Goal: Complete application form

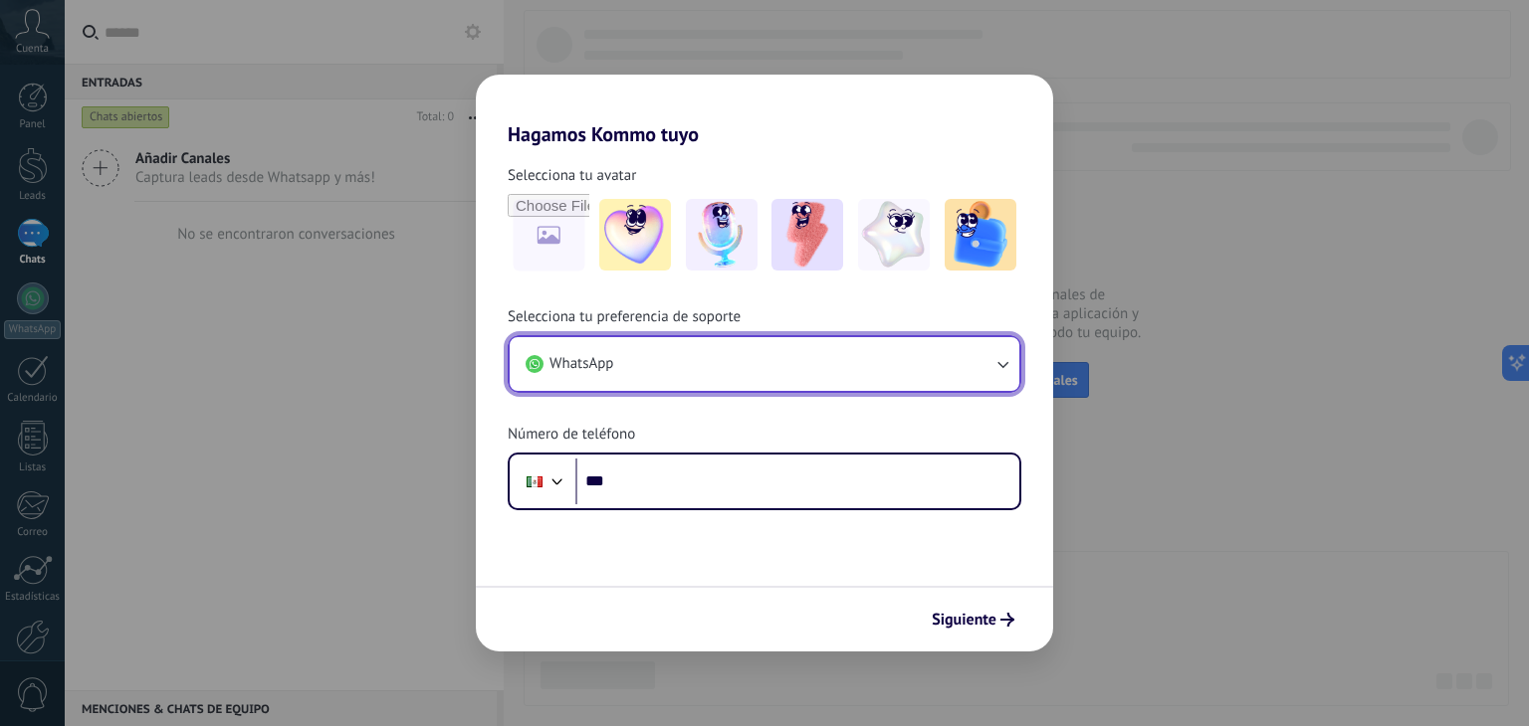
click at [996, 367] on icon "button" at bounding box center [1002, 364] width 20 height 20
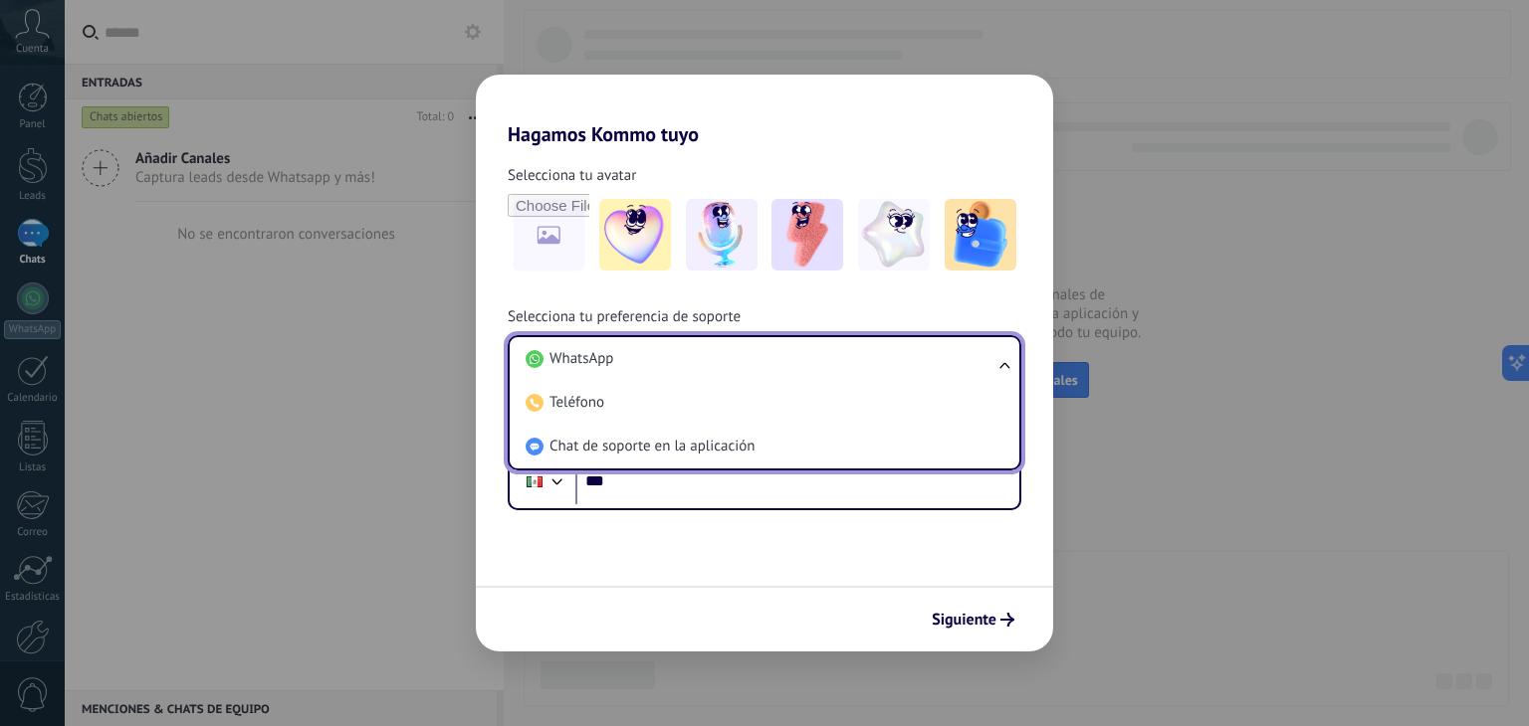
click at [1003, 367] on ul "WhatsApp Teléfono Chat de soporte en la aplicación" at bounding box center [764, 402] width 513 height 135
click at [670, 602] on div "Siguiente" at bounding box center [764, 619] width 577 height 66
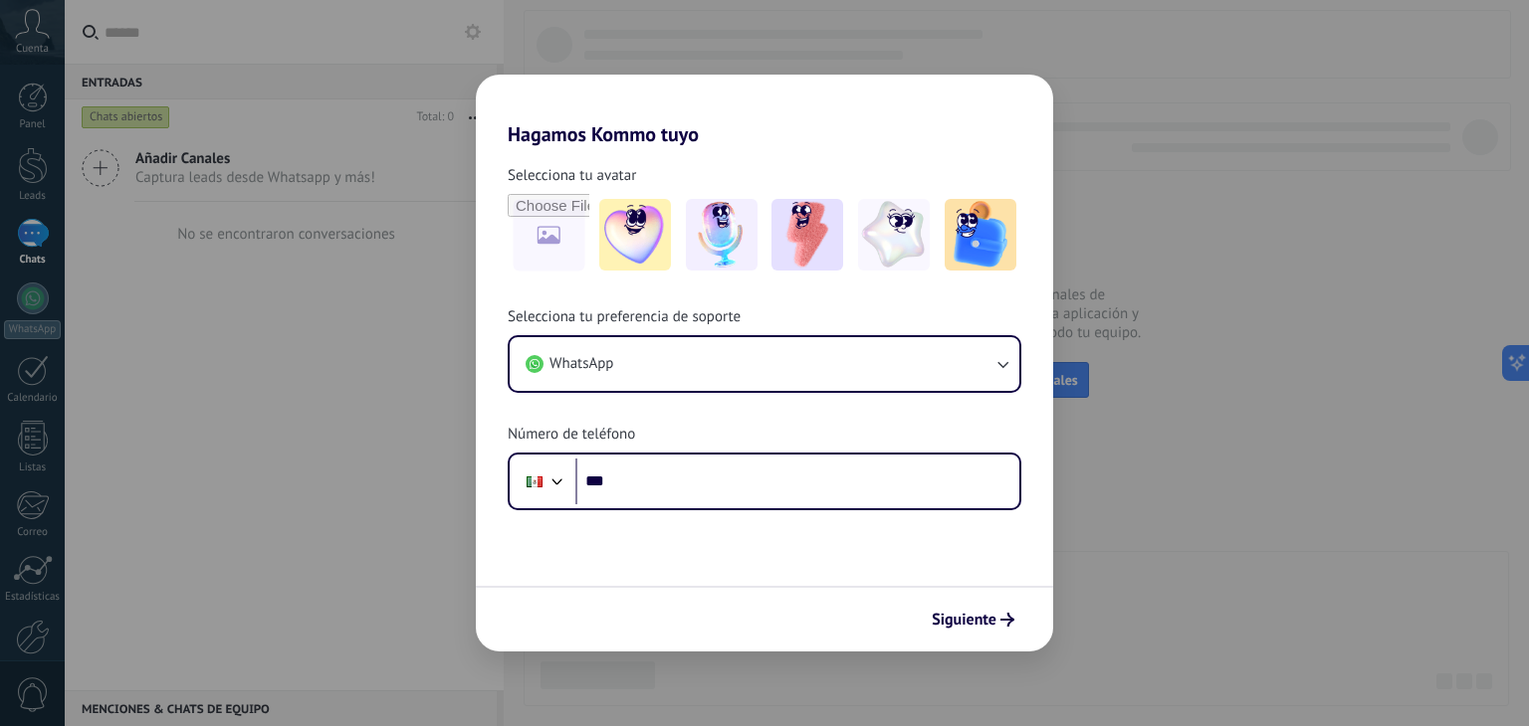
click at [973, 131] on h2 "Hagamos Kommo tuyo" at bounding box center [764, 111] width 577 height 72
drag, startPoint x: 959, startPoint y: 126, endPoint x: 645, endPoint y: 112, distance: 314.8
click at [645, 112] on h2 "Hagamos Kommo tuyo" at bounding box center [764, 111] width 577 height 72
click at [972, 617] on span "Siguiente" at bounding box center [963, 620] width 65 height 14
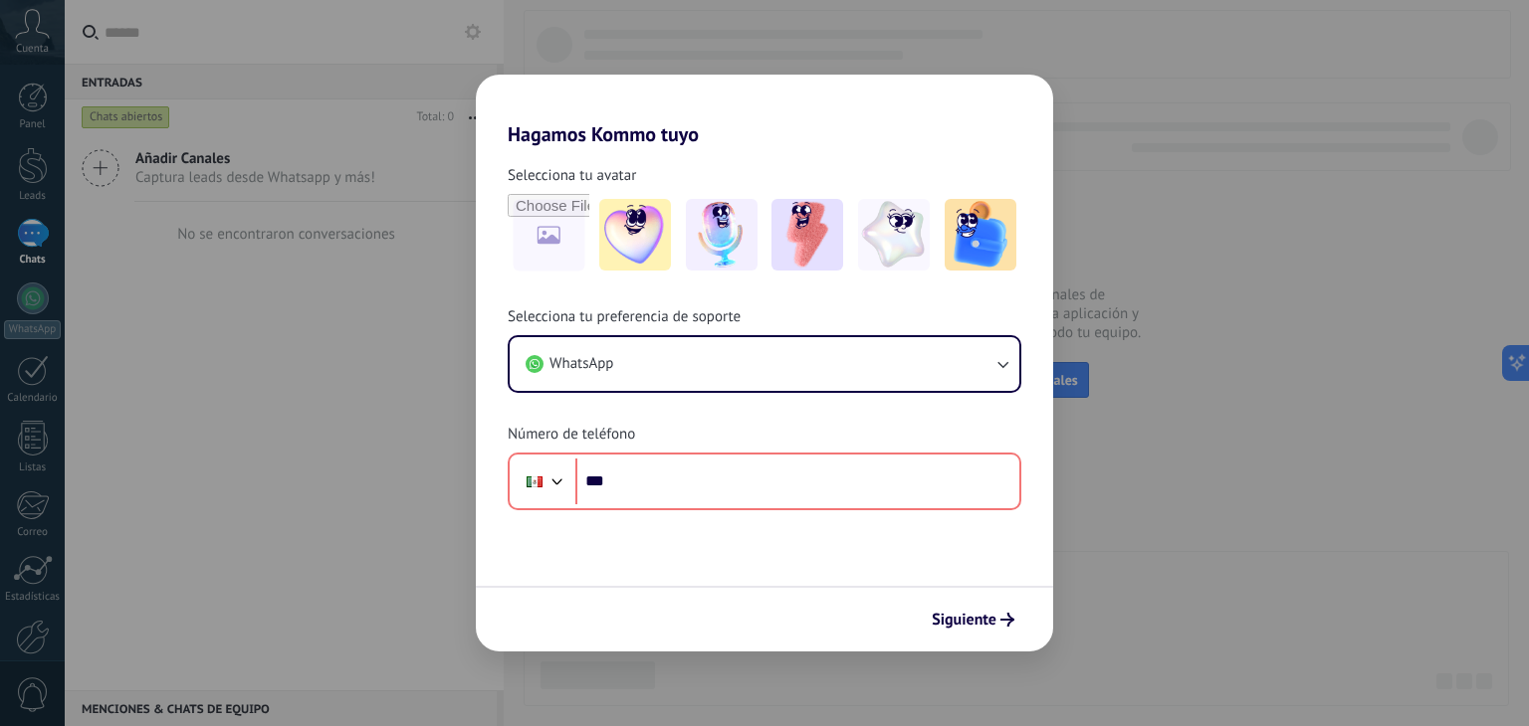
click at [1165, 211] on div "Hagamos Kommo tuyo Selecciona tu avatar Selecciona tu preferencia de soporte Wh…" at bounding box center [764, 363] width 1529 height 726
click at [185, 180] on div "Hagamos Kommo tuyo Selecciona tu avatar Selecciona tu preferencia de soporte Wh…" at bounding box center [764, 363] width 1529 height 726
